Goal: Find specific page/section: Find specific page/section

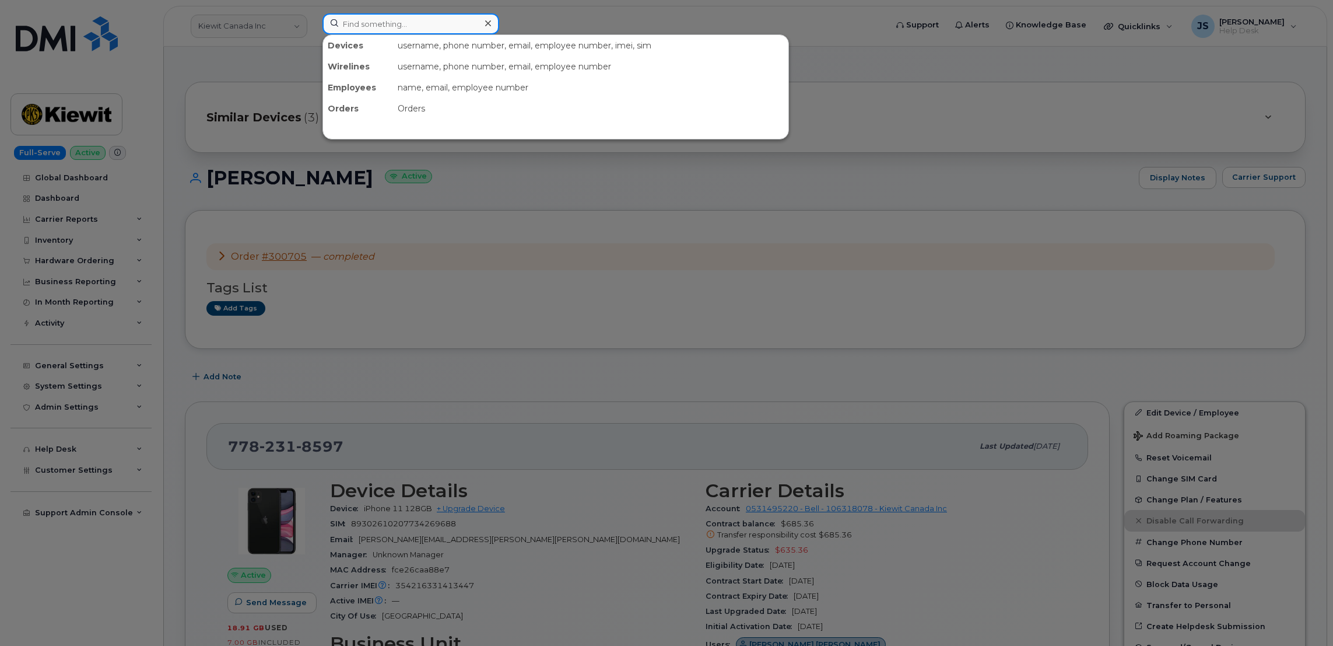
paste input "[PHONE_NUMBER]"
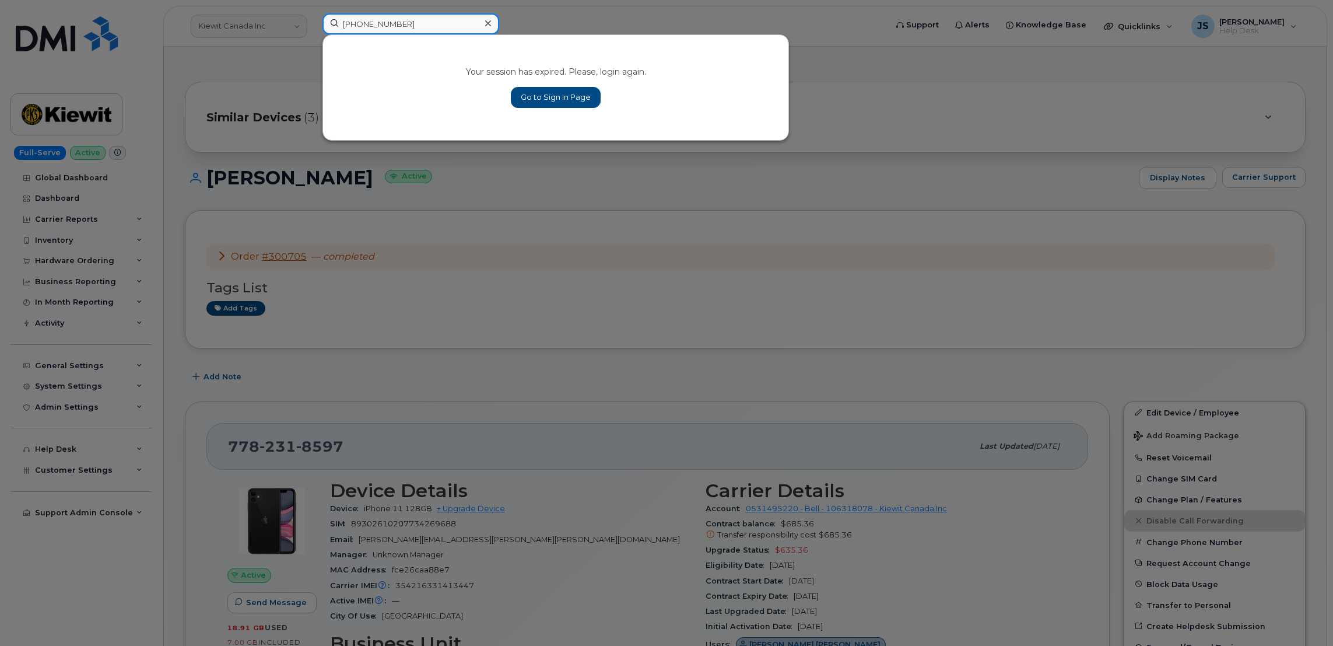
type input "[PHONE_NUMBER]"
click at [558, 89] on link "Go to Sign In Page" at bounding box center [556, 97] width 90 height 21
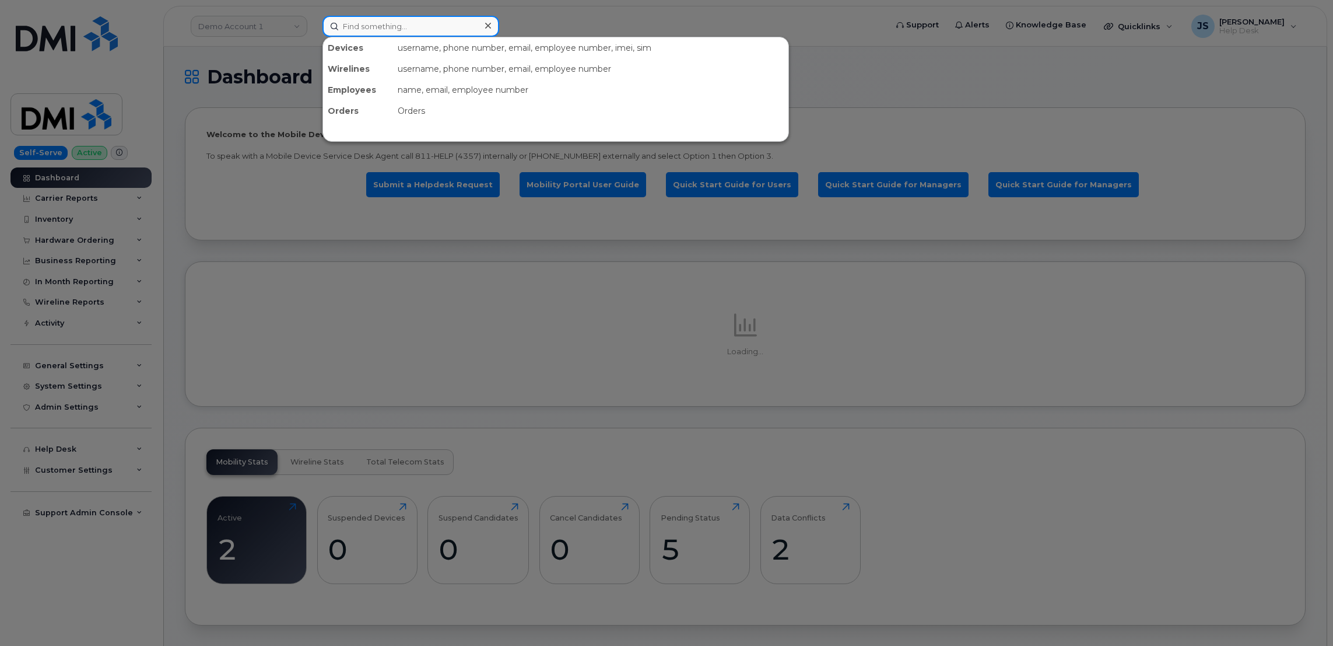
paste input "[PHONE_NUMBER]"
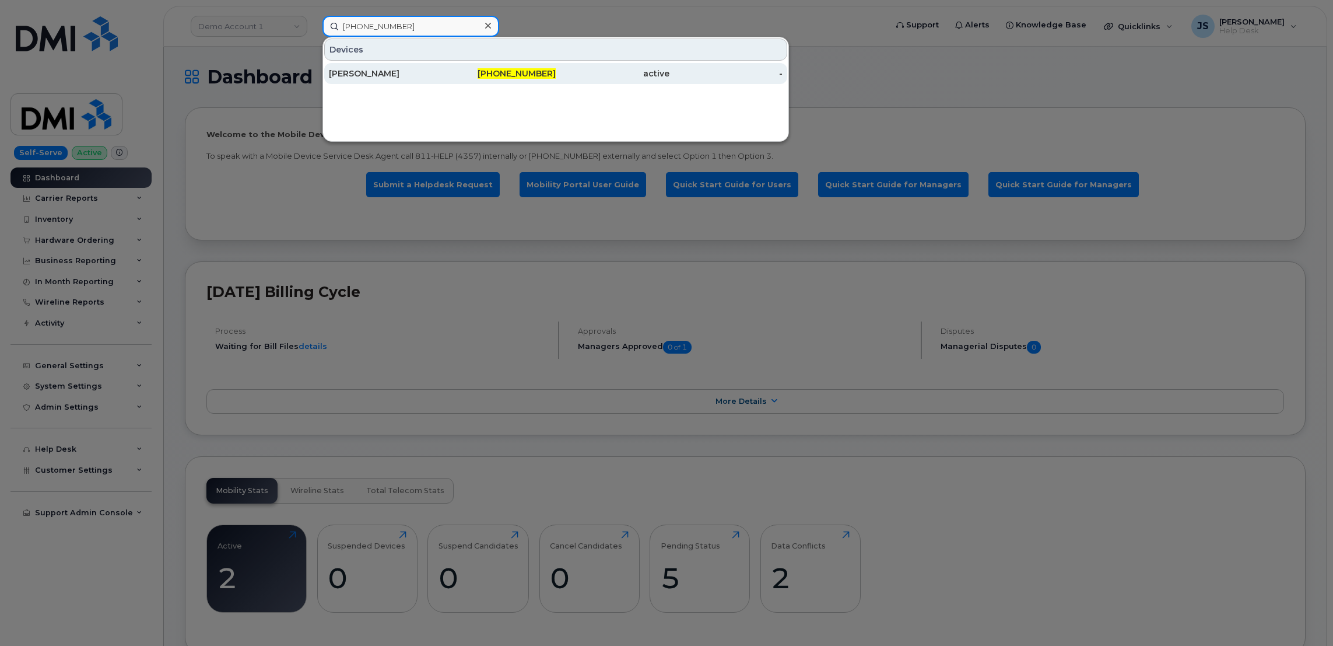
type input "[PHONE_NUMBER]"
click at [387, 69] on div "[PERSON_NAME]" at bounding box center [386, 74] width 114 height 12
